Goal: Find specific page/section: Find specific page/section

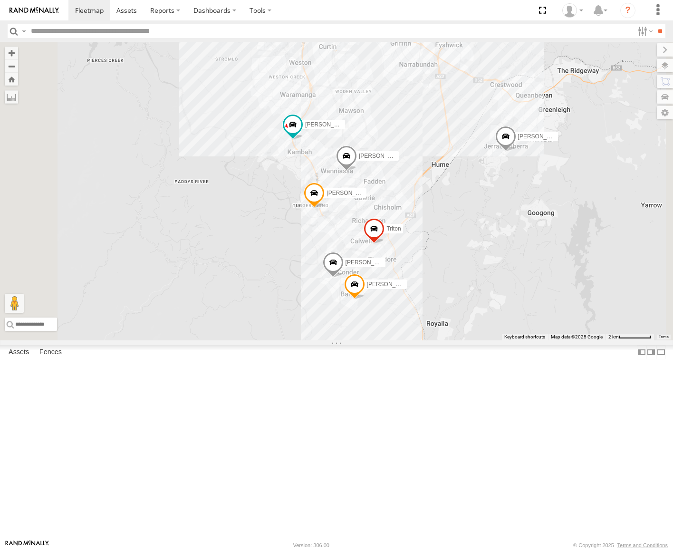
drag, startPoint x: 444, startPoint y: 321, endPoint x: 466, endPoint y: 219, distance: 104.5
click at [466, 219] on div "Michael Daniel Triton Peter Kyle Andrew Chris Jamie Tom" at bounding box center [336, 191] width 673 height 299
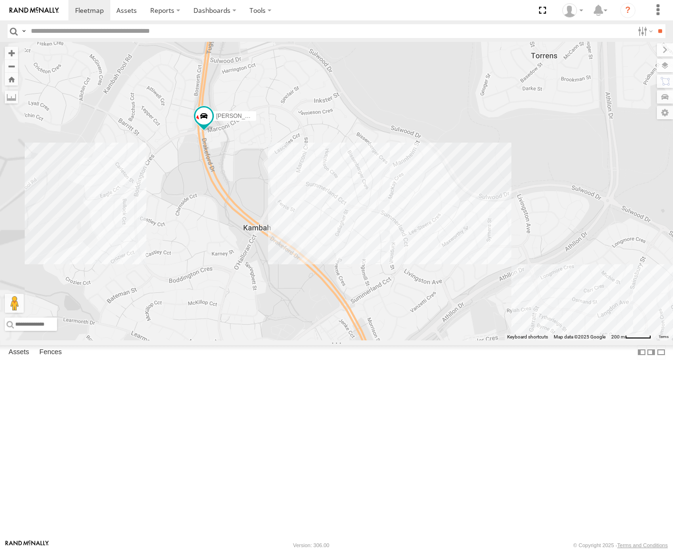
drag, startPoint x: 398, startPoint y: 253, endPoint x: 541, endPoint y: 210, distance: 149.4
click at [541, 210] on div "Michael Daniel Triton Peter Kyle Andrew Chris Jamie Tom" at bounding box center [336, 191] width 673 height 299
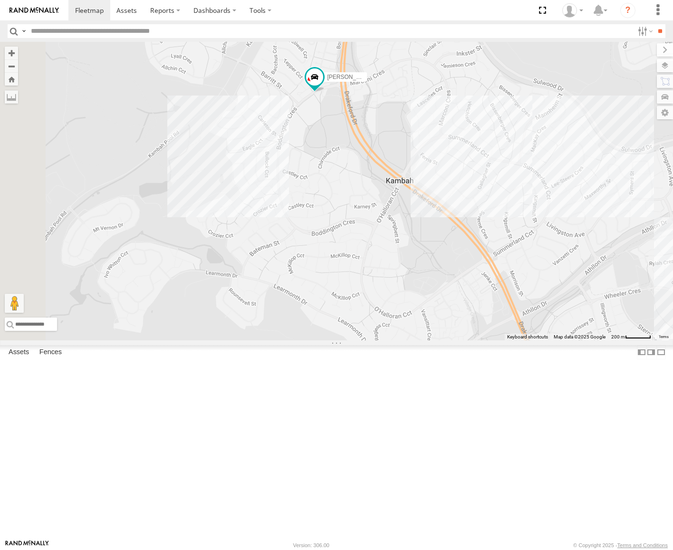
drag, startPoint x: 339, startPoint y: 263, endPoint x: 478, endPoint y: 218, distance: 145.6
click at [478, 218] on div "Michael Daniel Triton Peter Kyle Andrew Chris Jamie Tom" at bounding box center [336, 191] width 673 height 299
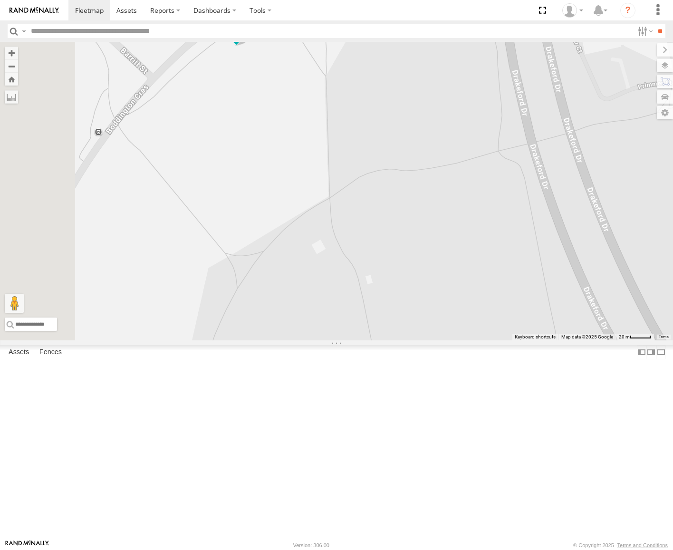
drag, startPoint x: 421, startPoint y: 155, endPoint x: 445, endPoint y: 248, distance: 95.1
click at [445, 248] on div "Michael Daniel Triton Peter Kyle Andrew Chris Jamie Tom" at bounding box center [336, 191] width 673 height 299
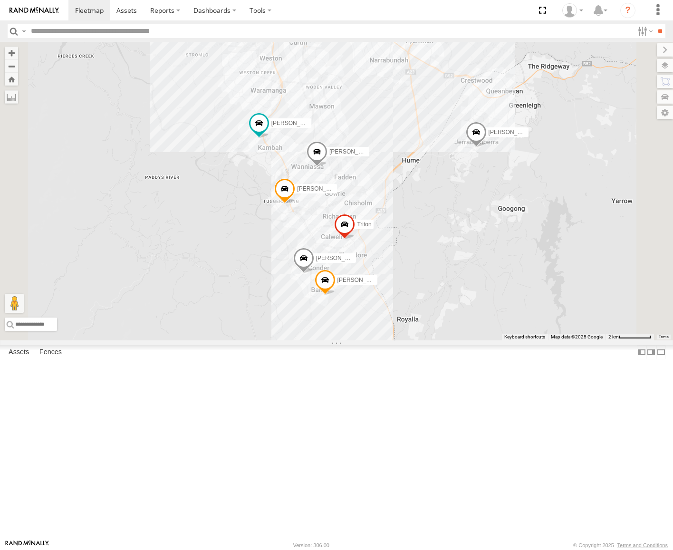
drag, startPoint x: 435, startPoint y: 302, endPoint x: 417, endPoint y: 179, distance: 123.9
click at [417, 179] on div "Michael Daniel Triton Peter Kyle Andrew Chris Jamie Tom" at bounding box center [336, 191] width 673 height 299
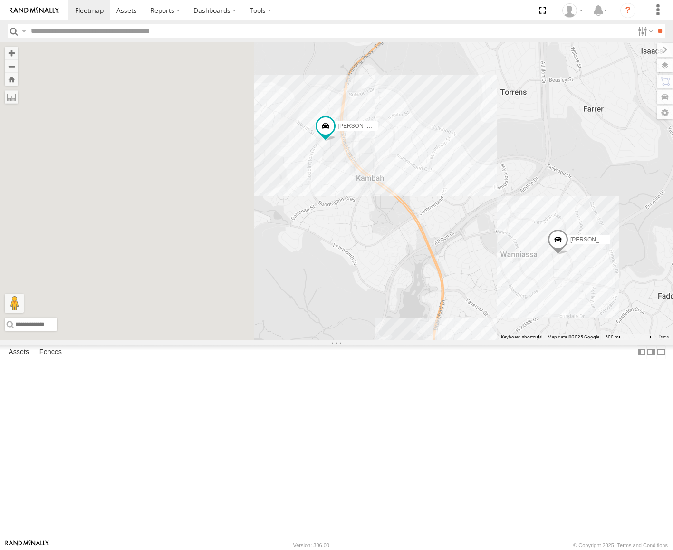
drag, startPoint x: 356, startPoint y: 274, endPoint x: 551, endPoint y: 235, distance: 198.8
click at [551, 235] on div "Michael Daniel Triton Peter Kyle Andrew Chris Jamie Tom" at bounding box center [336, 191] width 673 height 299
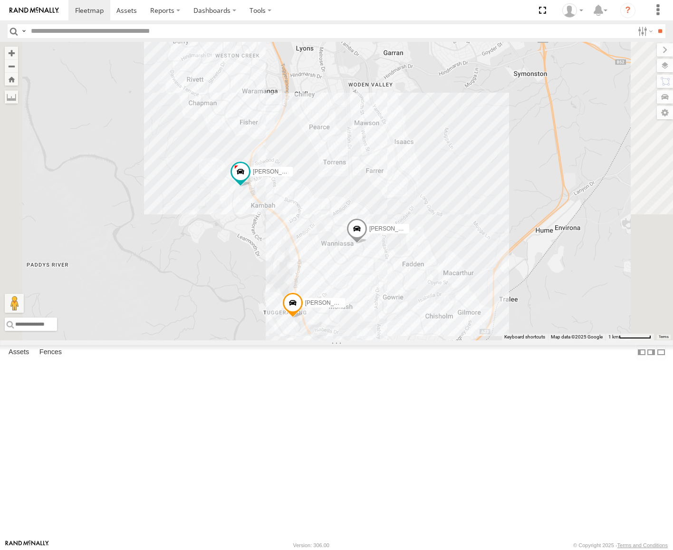
drag, startPoint x: 410, startPoint y: 355, endPoint x: 434, endPoint y: 219, distance: 138.1
click at [434, 219] on div "Michael Daniel Triton Peter Kyle Andrew Chris Jamie Tom" at bounding box center [336, 191] width 673 height 299
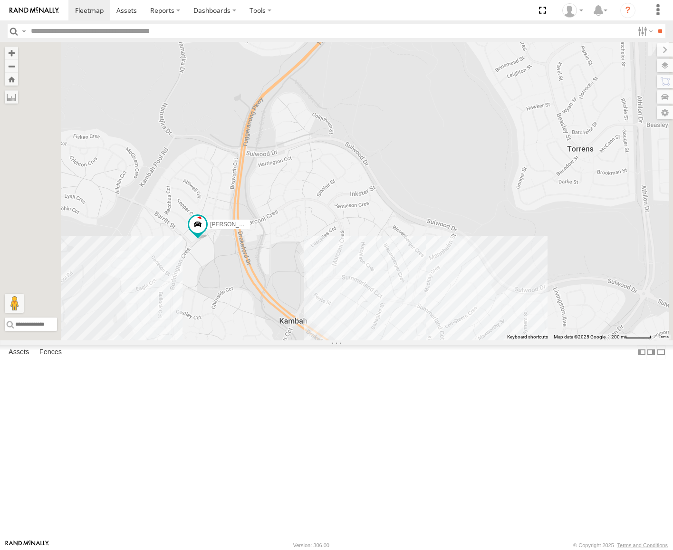
drag, startPoint x: 426, startPoint y: 288, endPoint x: 453, endPoint y: 260, distance: 39.3
click at [453, 260] on div "Michael Daniel Triton Peter Kyle Andrew Chris Jamie Tom" at bounding box center [336, 191] width 673 height 299
